Goal: Information Seeking & Learning: Learn about a topic

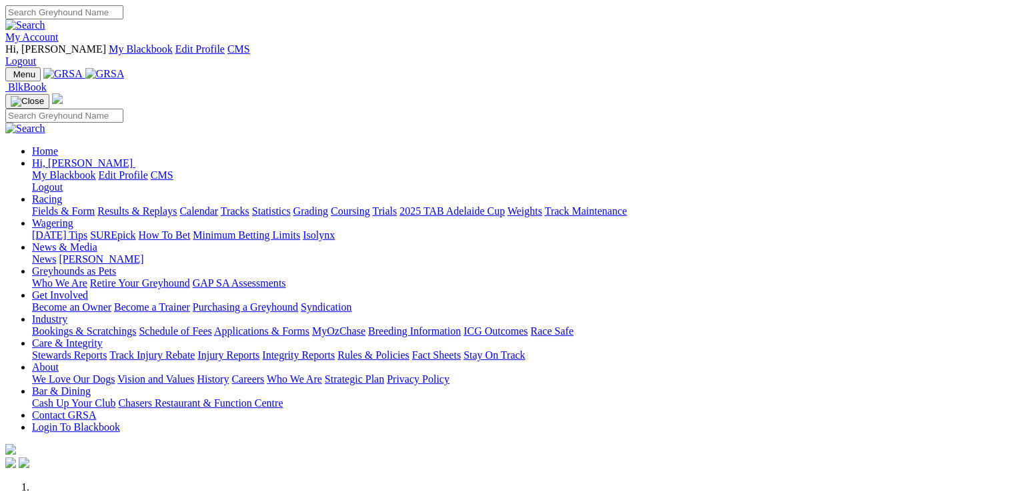
drag, startPoint x: 0, startPoint y: 0, endPoint x: 754, endPoint y: 49, distance: 755.6
click at [103, 337] on link "Care & Integrity" at bounding box center [67, 342] width 71 height 11
click at [107, 349] on link "Stewards Reports" at bounding box center [69, 354] width 75 height 11
